Goal: Find specific page/section: Find specific page/section

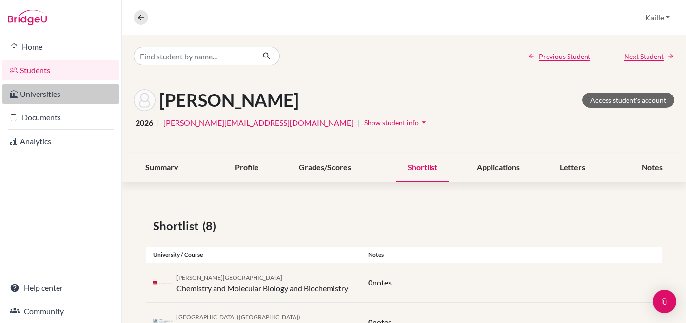
scroll to position [279, 0]
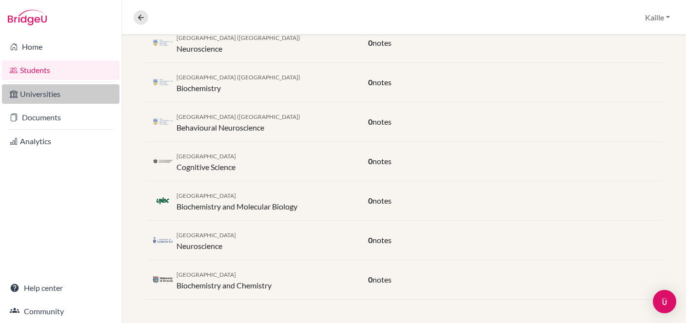
click at [75, 97] on link "Universities" at bounding box center [60, 94] width 117 height 20
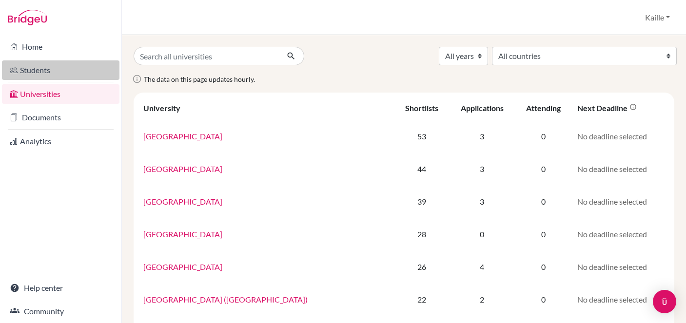
click at [43, 76] on link "Students" at bounding box center [60, 70] width 117 height 20
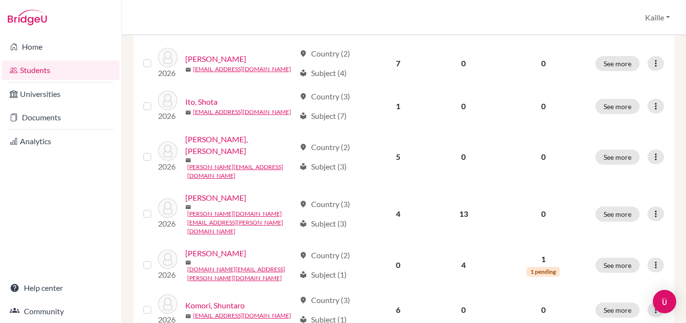
scroll to position [807, 0]
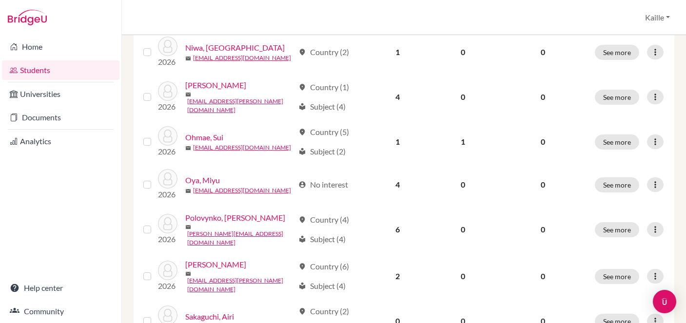
scroll to position [807, 0]
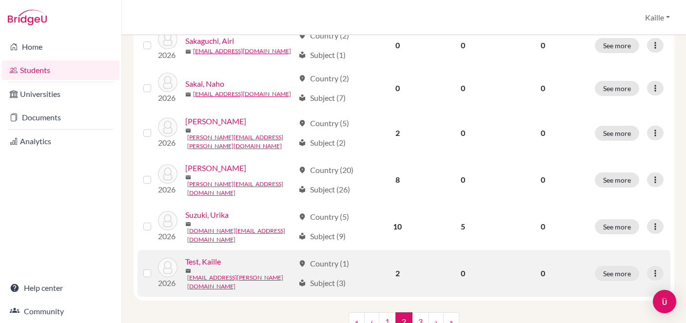
click at [214, 256] on link "Test, Kaille" at bounding box center [203, 262] width 36 height 12
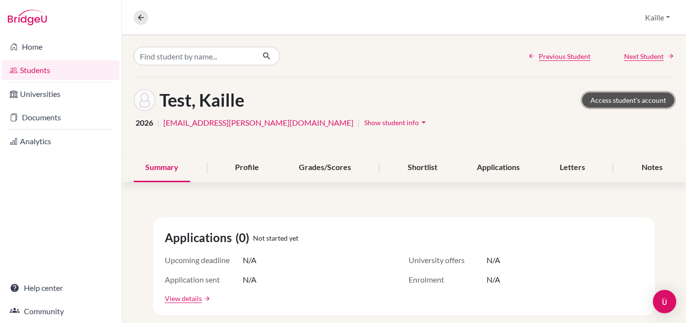
click at [657, 100] on link "Access student's account" at bounding box center [628, 100] width 92 height 15
